Goal: Information Seeking & Learning: Learn about a topic

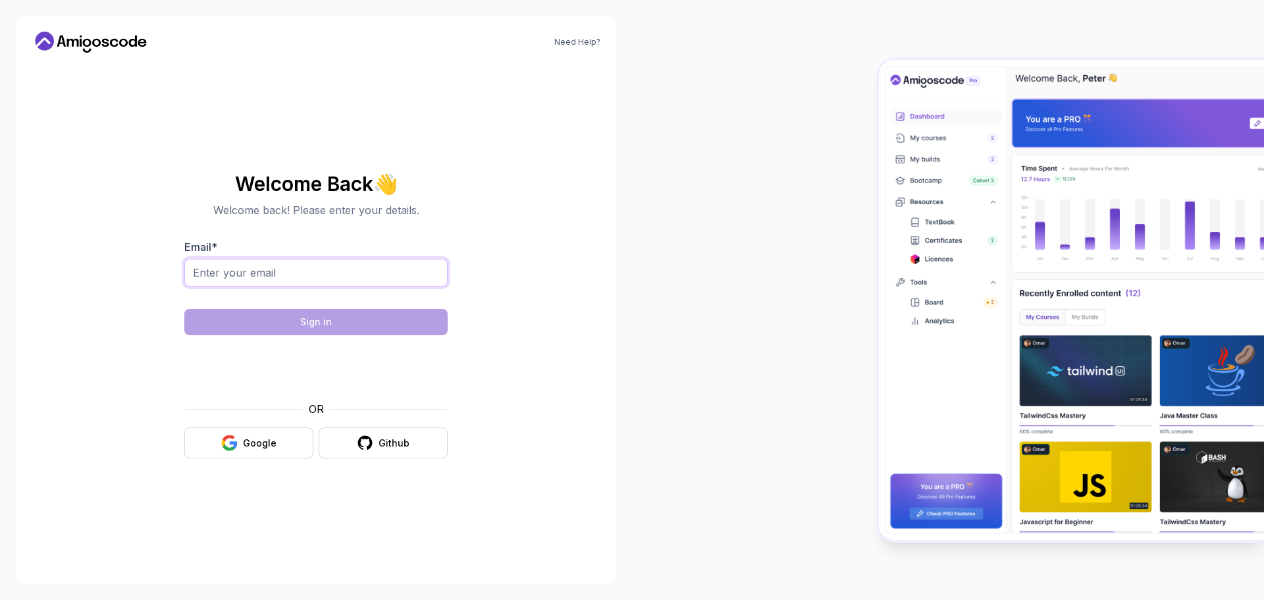
click at [290, 275] on input "Email *" at bounding box center [315, 273] width 263 height 28
type input "omoruyiomofonmwan@yahoo.com"
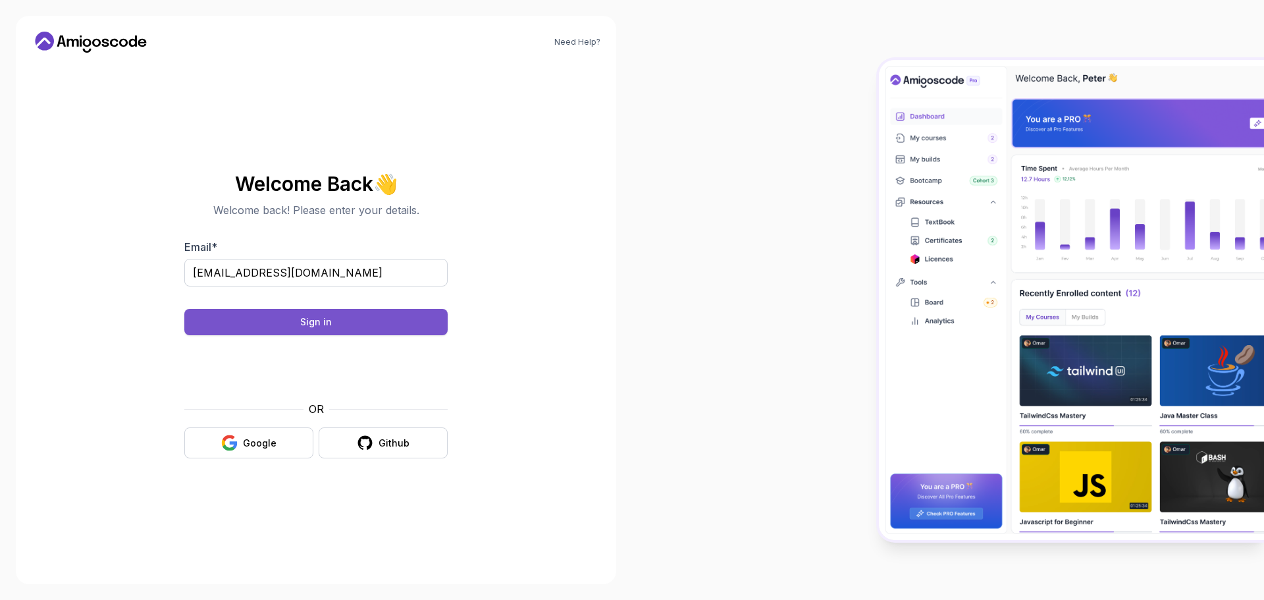
click at [261, 313] on button "Sign in" at bounding box center [315, 322] width 263 height 26
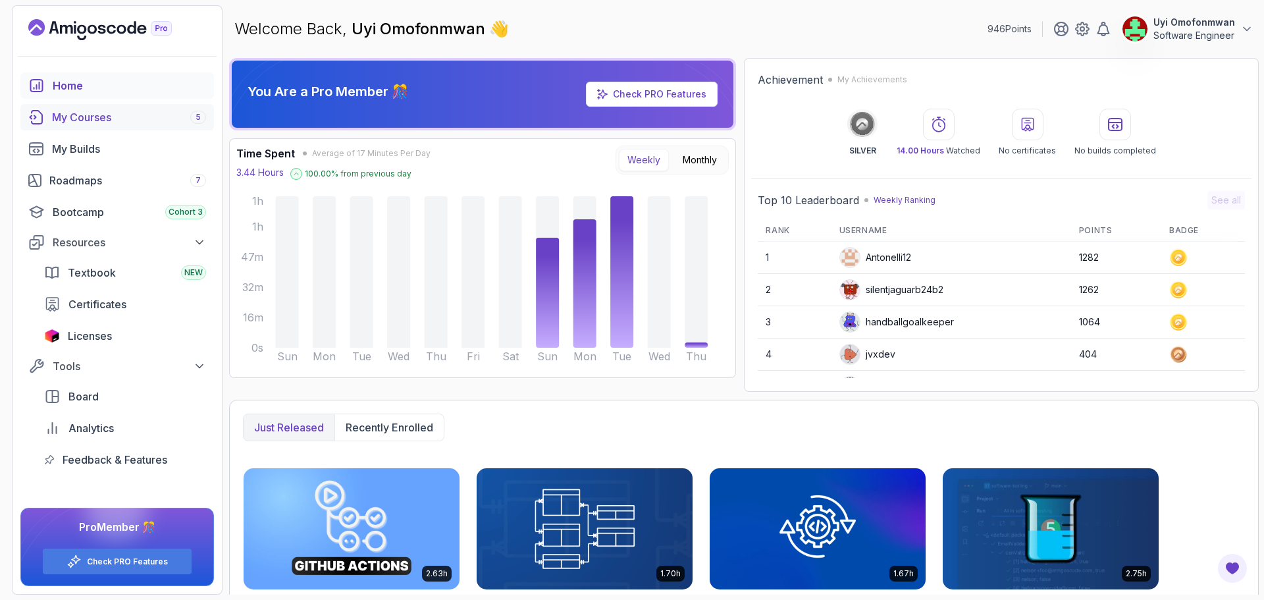
click at [88, 116] on div "My Courses 5" at bounding box center [129, 117] width 154 height 16
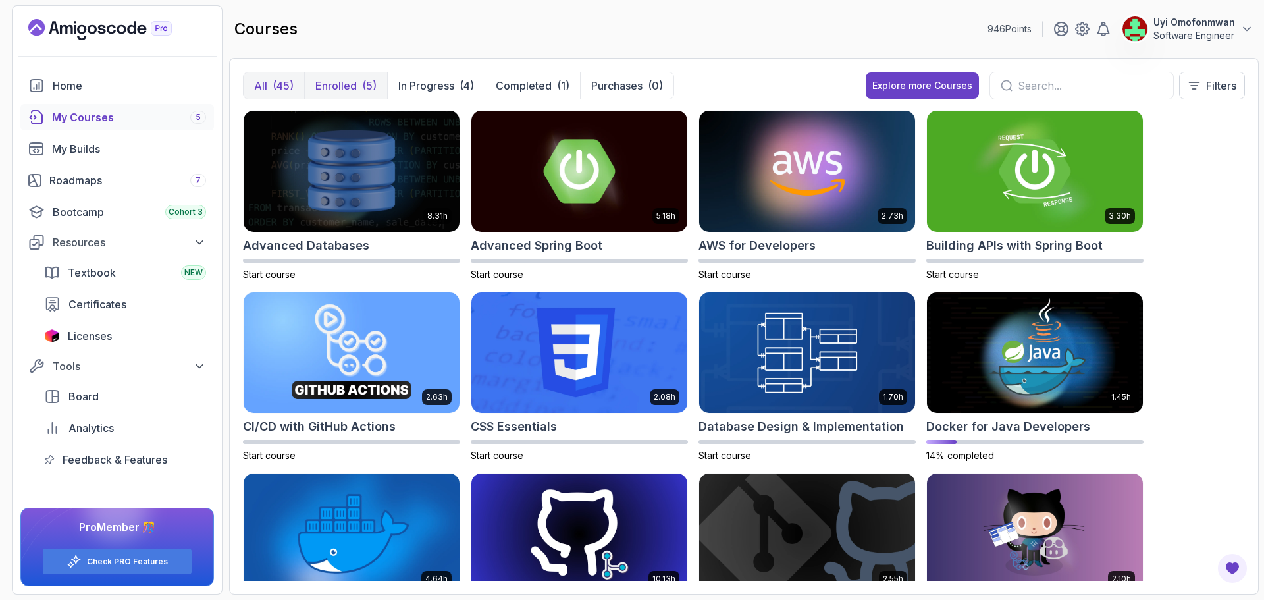
click at [345, 81] on p "Enrolled" at bounding box center [335, 86] width 41 height 16
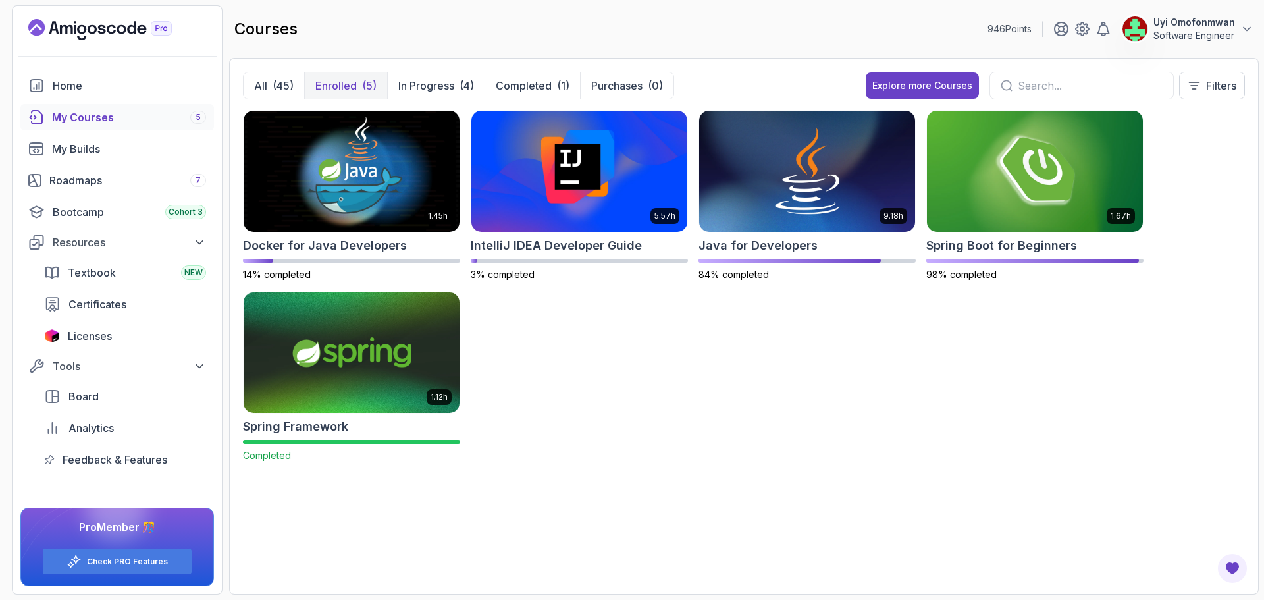
click at [369, 348] on img at bounding box center [351, 352] width 227 height 127
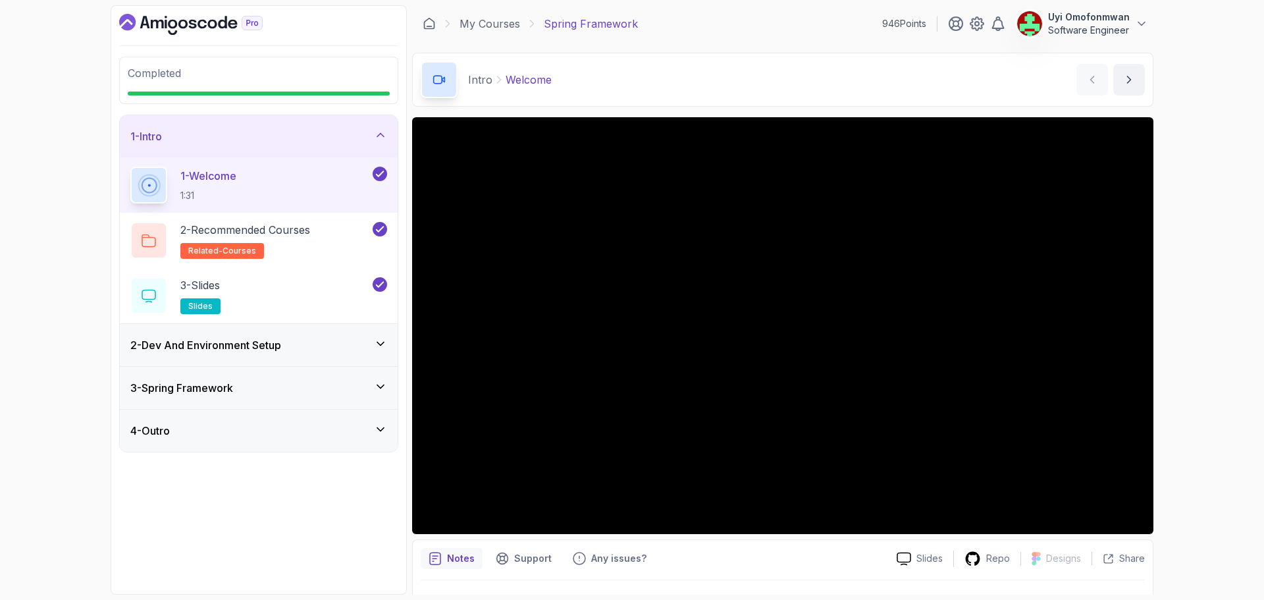
click at [293, 138] on div "1 - Intro" at bounding box center [258, 136] width 257 height 16
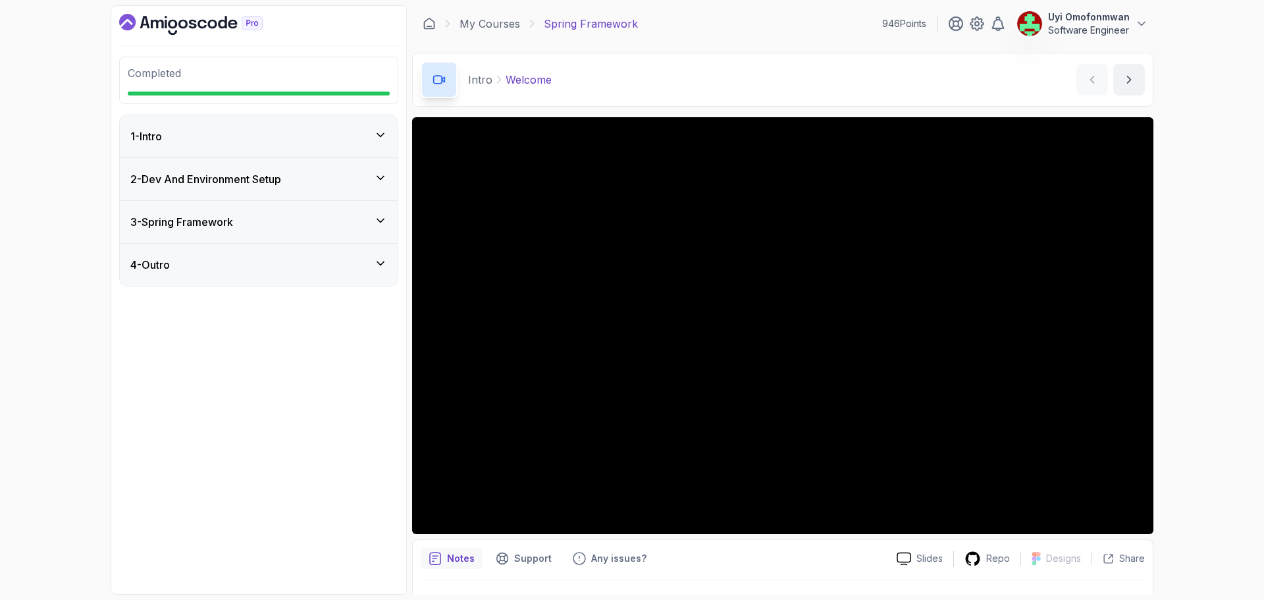
click at [279, 188] on div "2 - Dev And Environment Setup" at bounding box center [259, 179] width 278 height 42
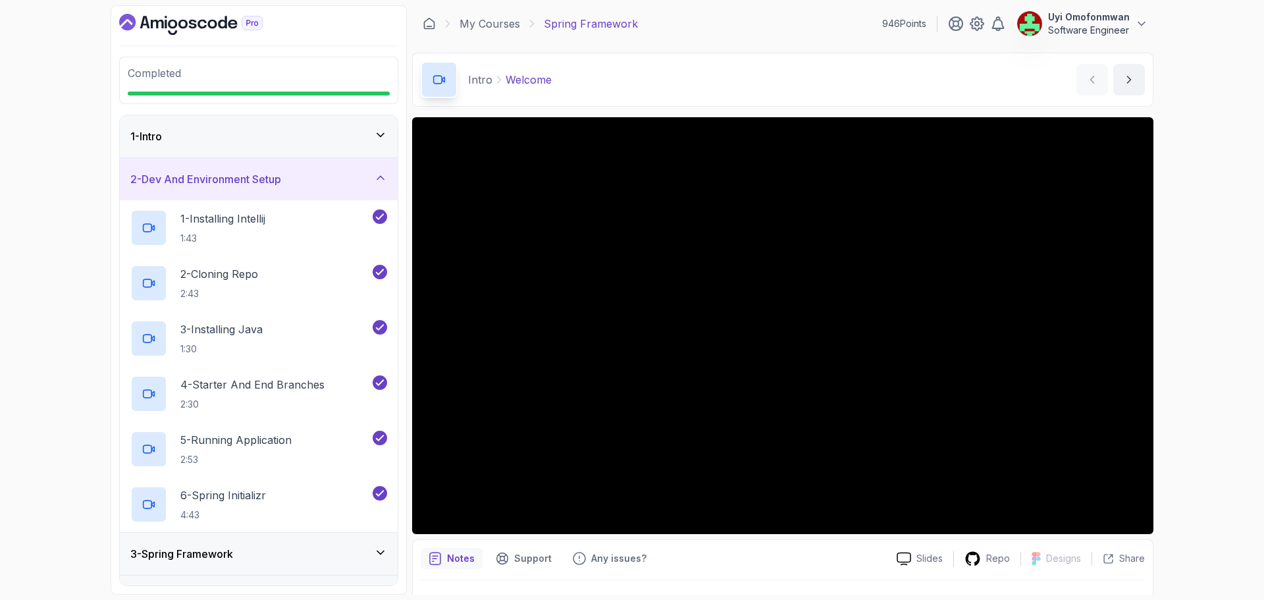
click at [281, 176] on h3 "2 - Dev And Environment Setup" at bounding box center [205, 179] width 151 height 16
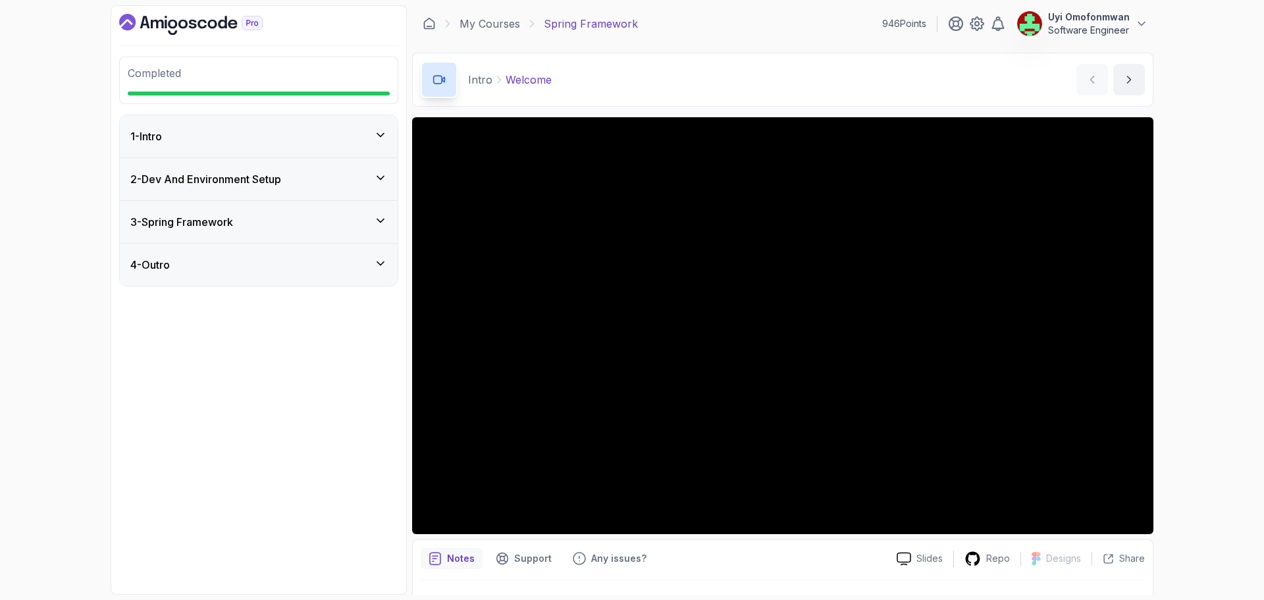
click at [281, 231] on div "3 - Spring Framework" at bounding box center [259, 222] width 278 height 42
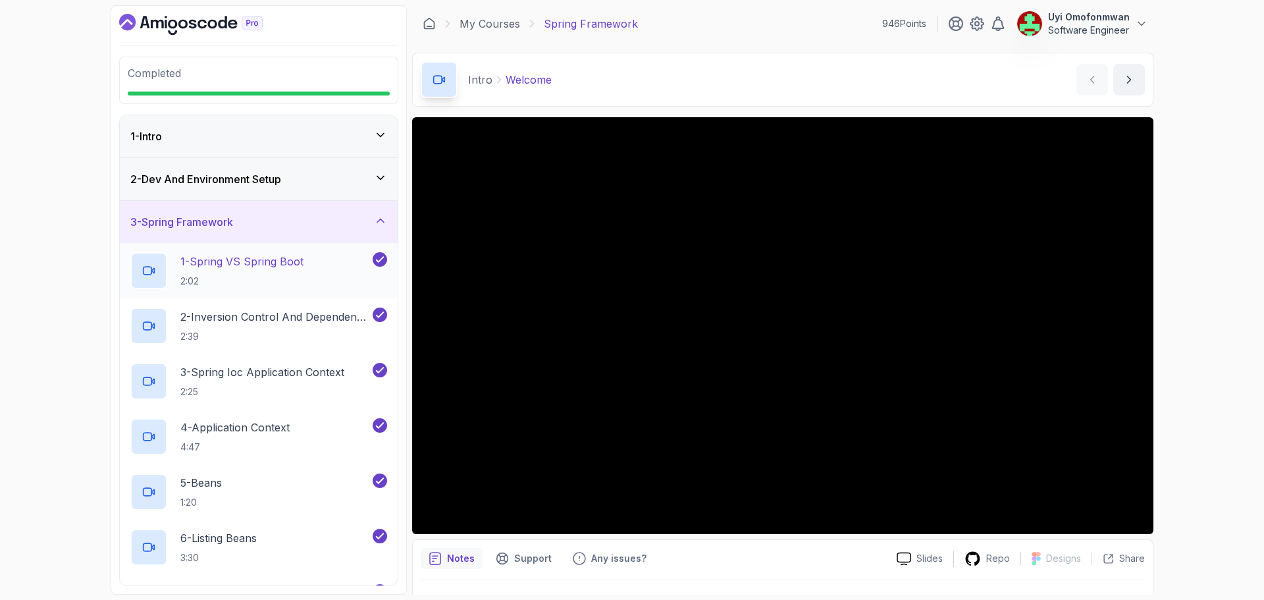
click at [285, 277] on p "2:02" at bounding box center [241, 281] width 123 height 13
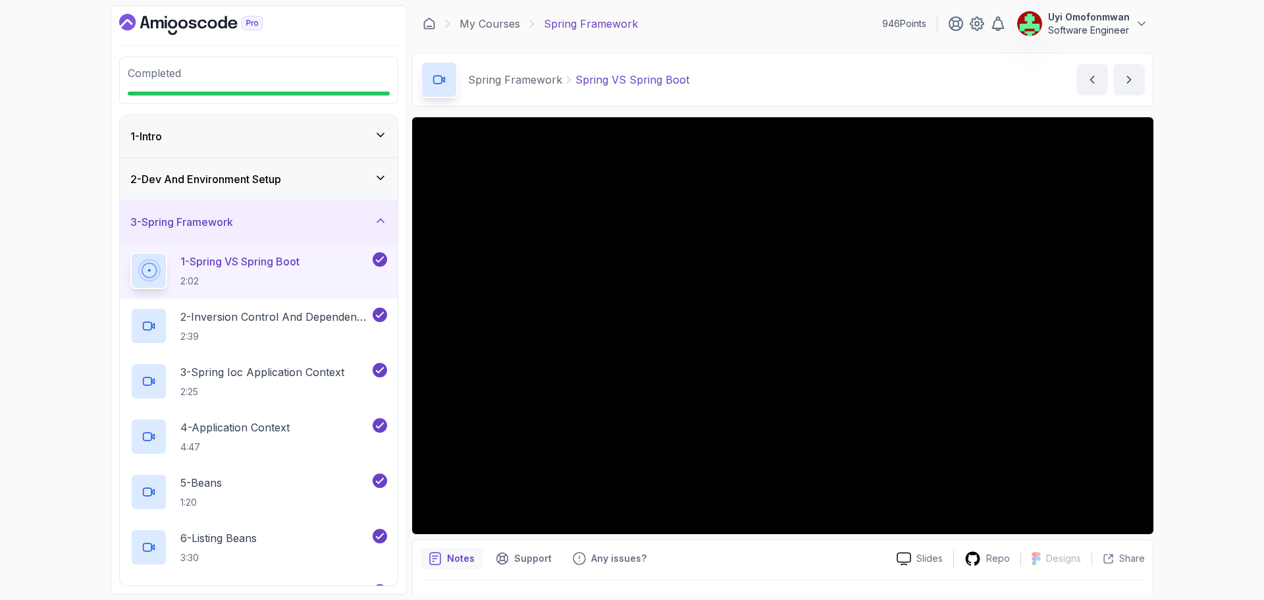
click at [288, 228] on div "3 - Spring Framework" at bounding box center [258, 222] width 257 height 16
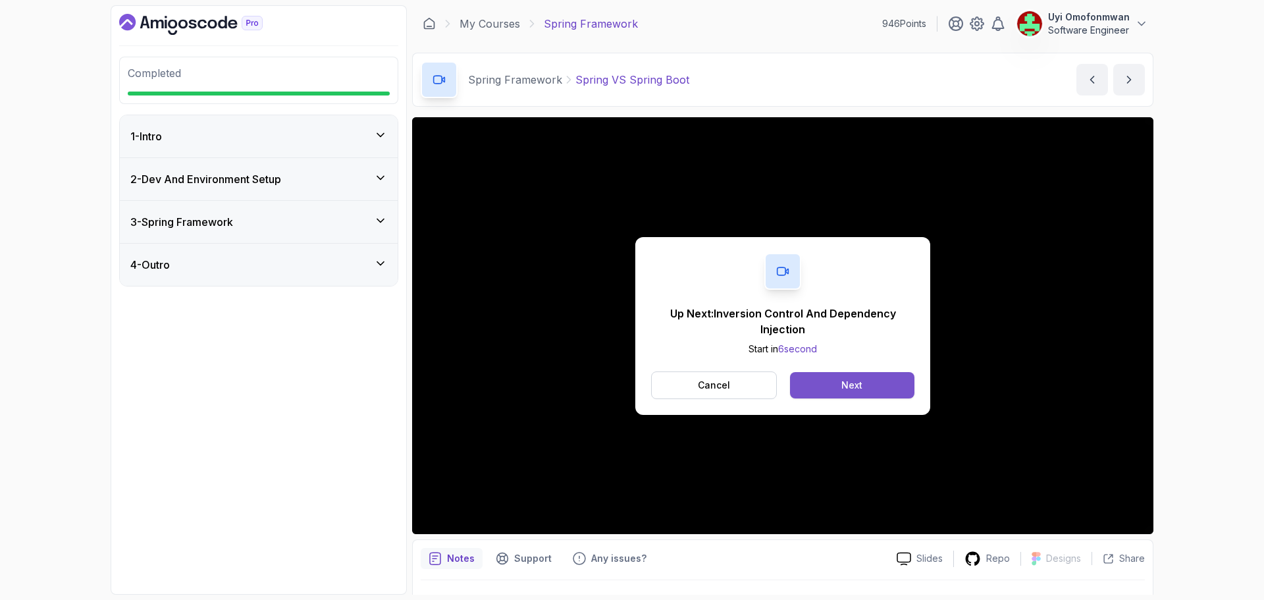
click at [874, 384] on button "Next" at bounding box center [852, 385] width 124 height 26
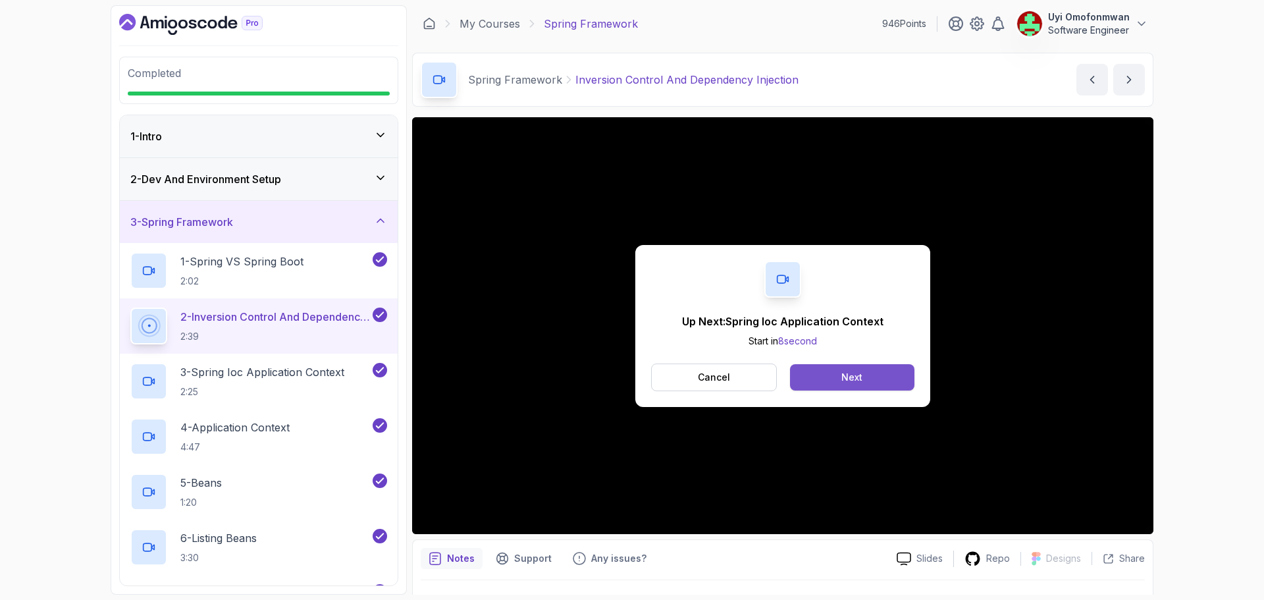
click at [843, 382] on div "Next" at bounding box center [851, 377] width 21 height 13
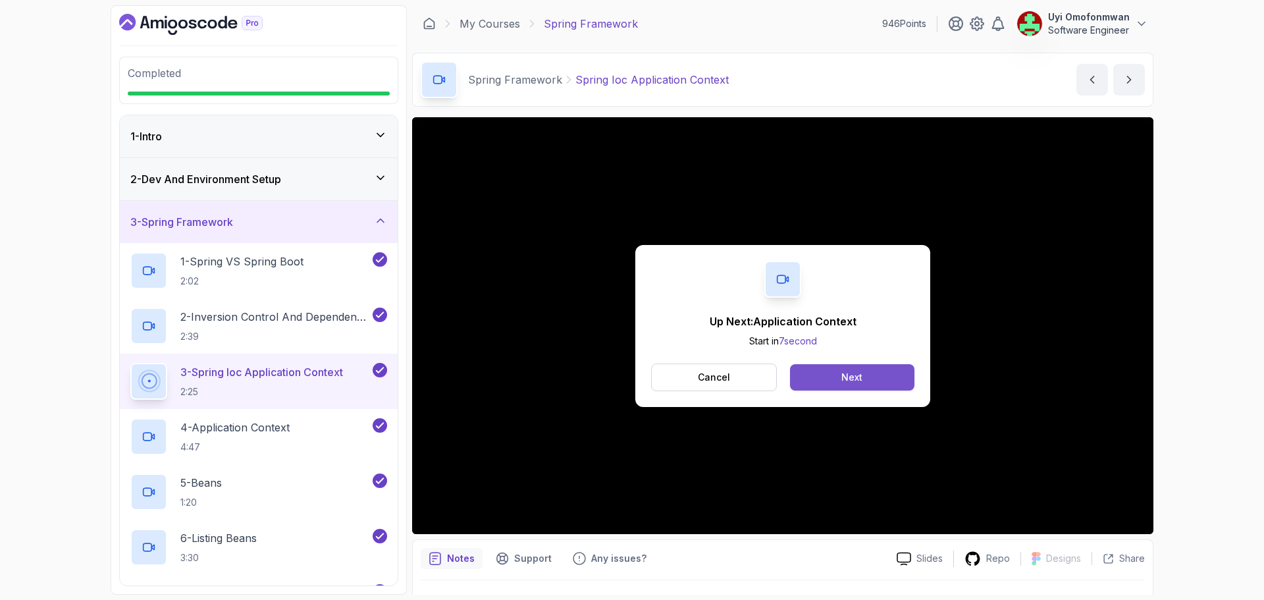
click at [859, 381] on div "Next" at bounding box center [851, 377] width 21 height 13
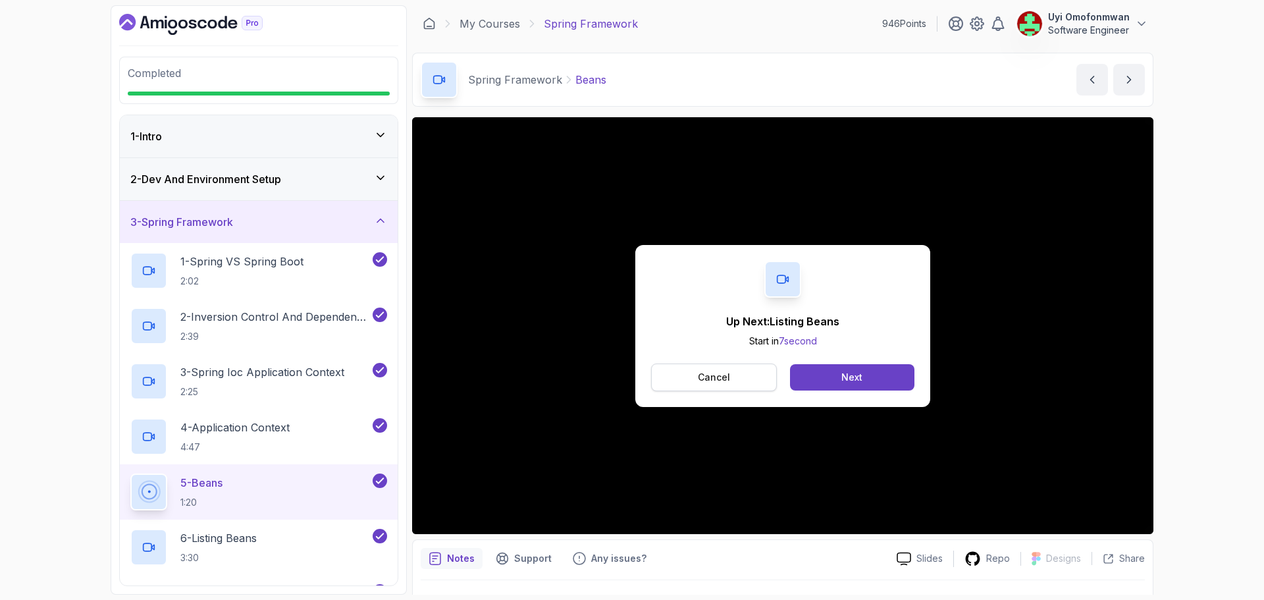
click at [732, 383] on button "Cancel" at bounding box center [714, 377] width 126 height 28
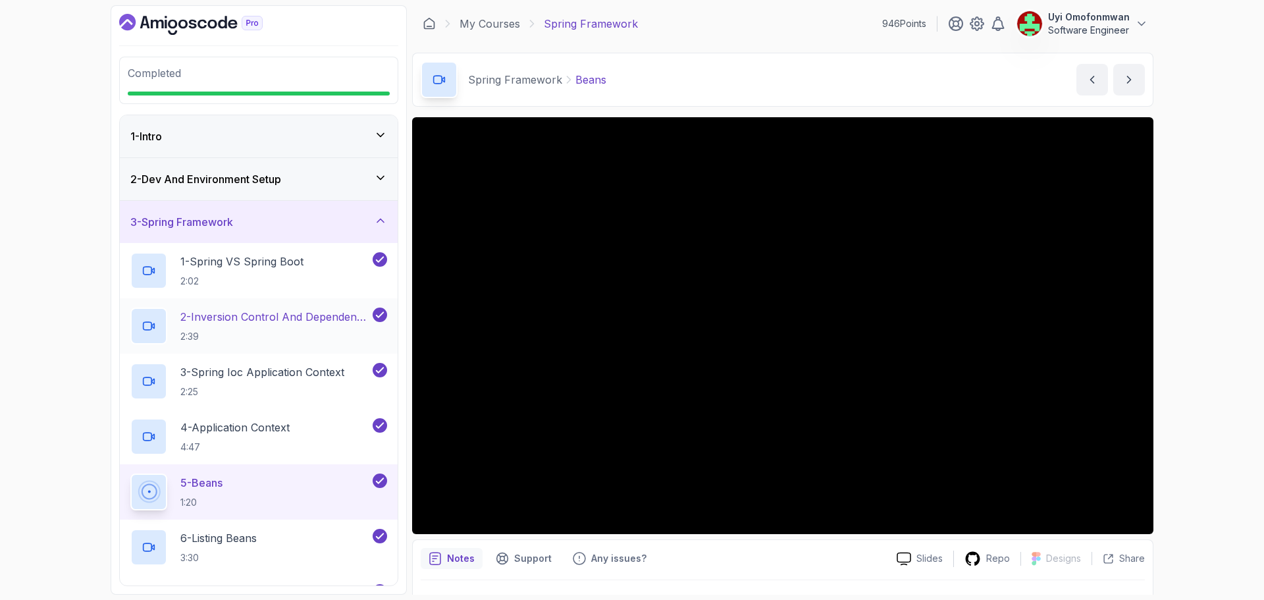
drag, startPoint x: 287, startPoint y: 312, endPoint x: 241, endPoint y: 319, distance: 46.6
click at [241, 319] on p "2 - Inversion Control And Dependency Injection" at bounding box center [275, 317] width 190 height 16
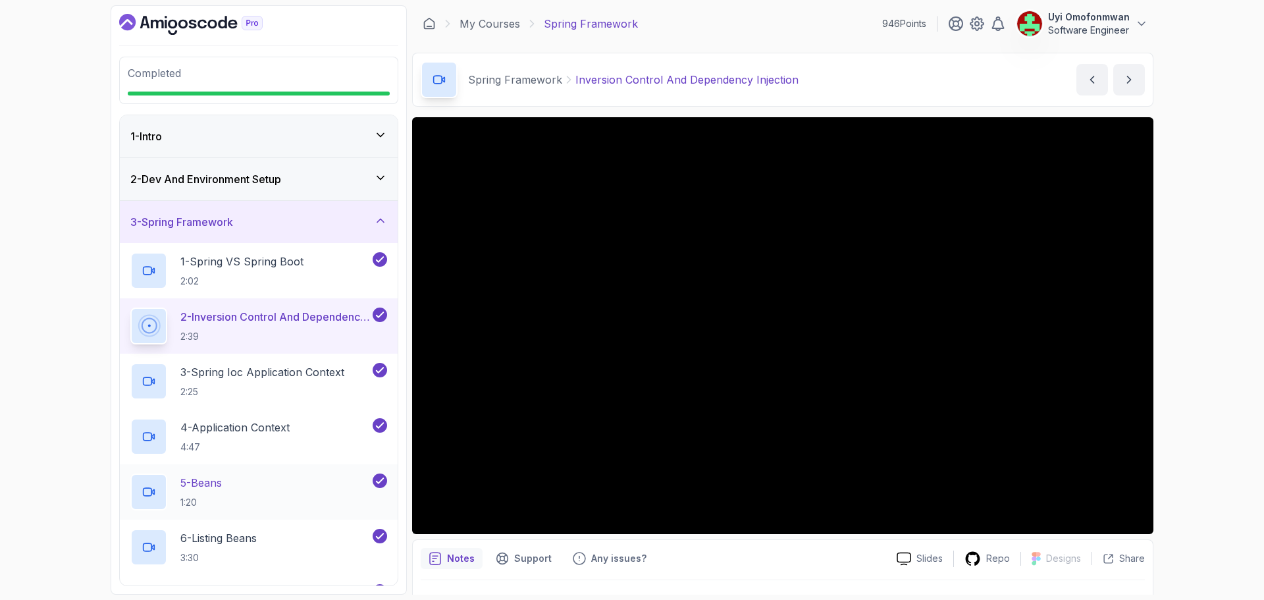
click at [222, 483] on p "5 - Beans" at bounding box center [200, 483] width 41 height 16
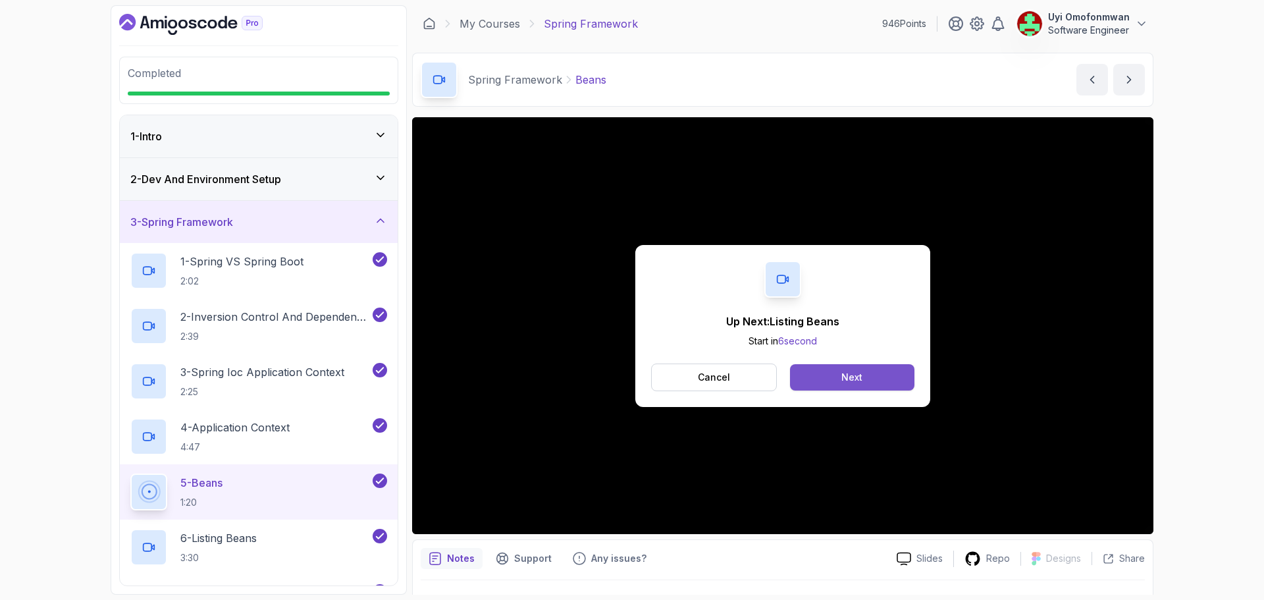
click at [888, 377] on button "Next" at bounding box center [852, 377] width 124 height 26
